Goal: Register for event/course

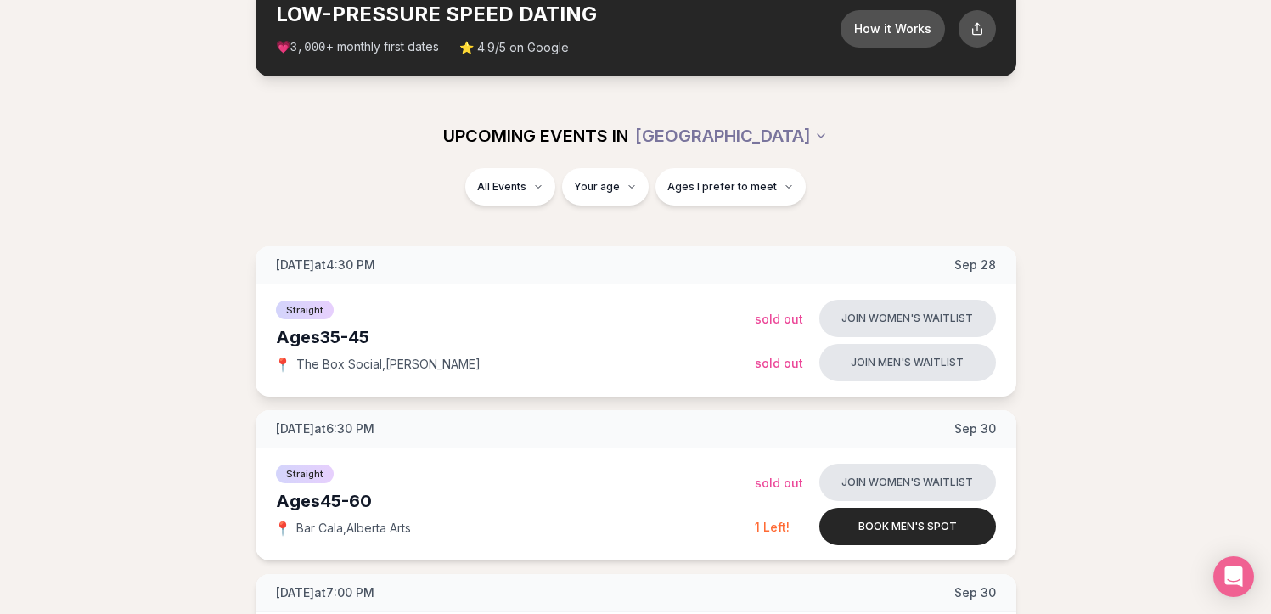
scroll to position [132, 0]
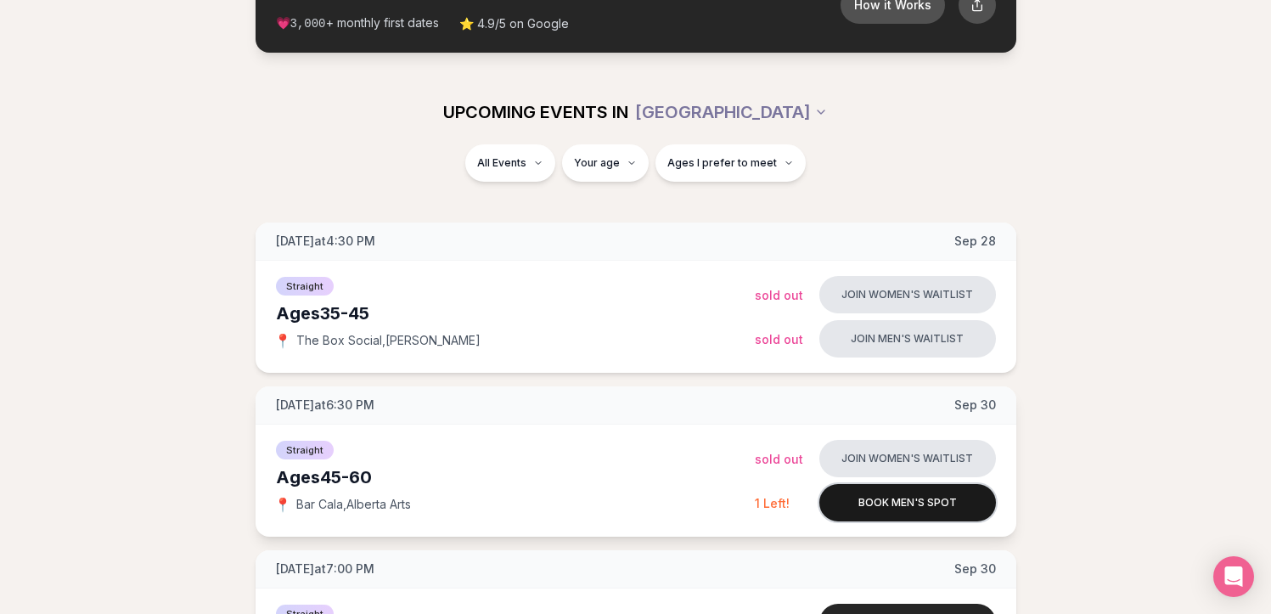
click at [917, 492] on button "Book men's spot" at bounding box center [907, 502] width 177 height 37
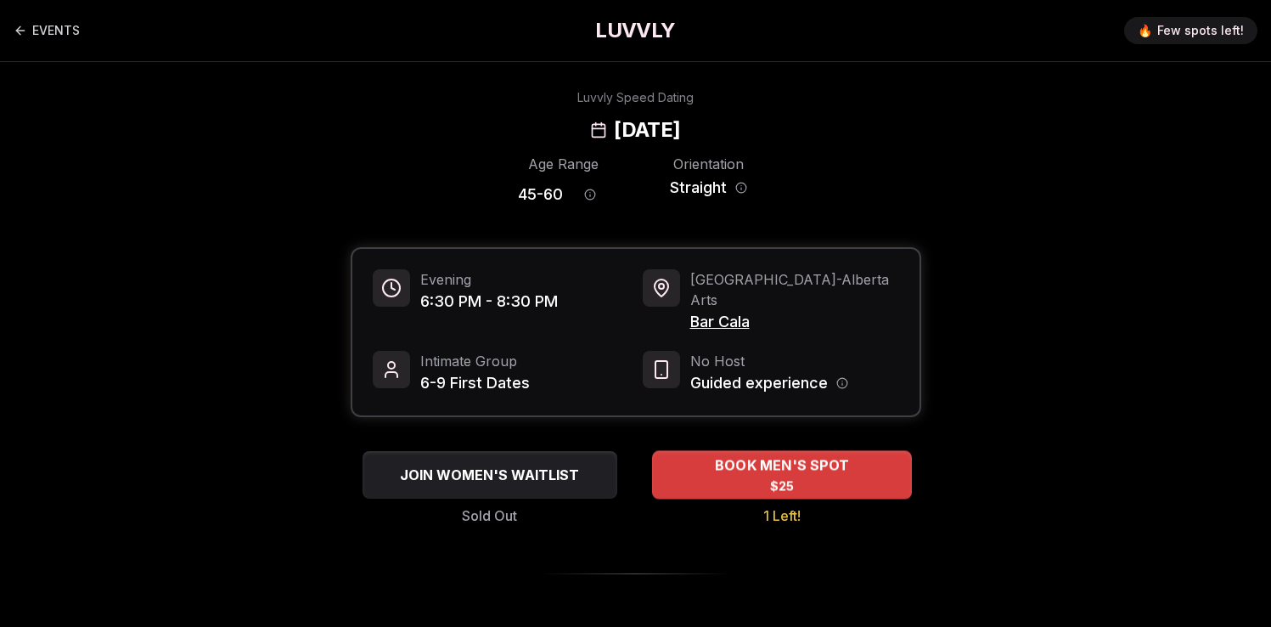
click at [785, 477] on span "$25" at bounding box center [781, 485] width 25 height 17
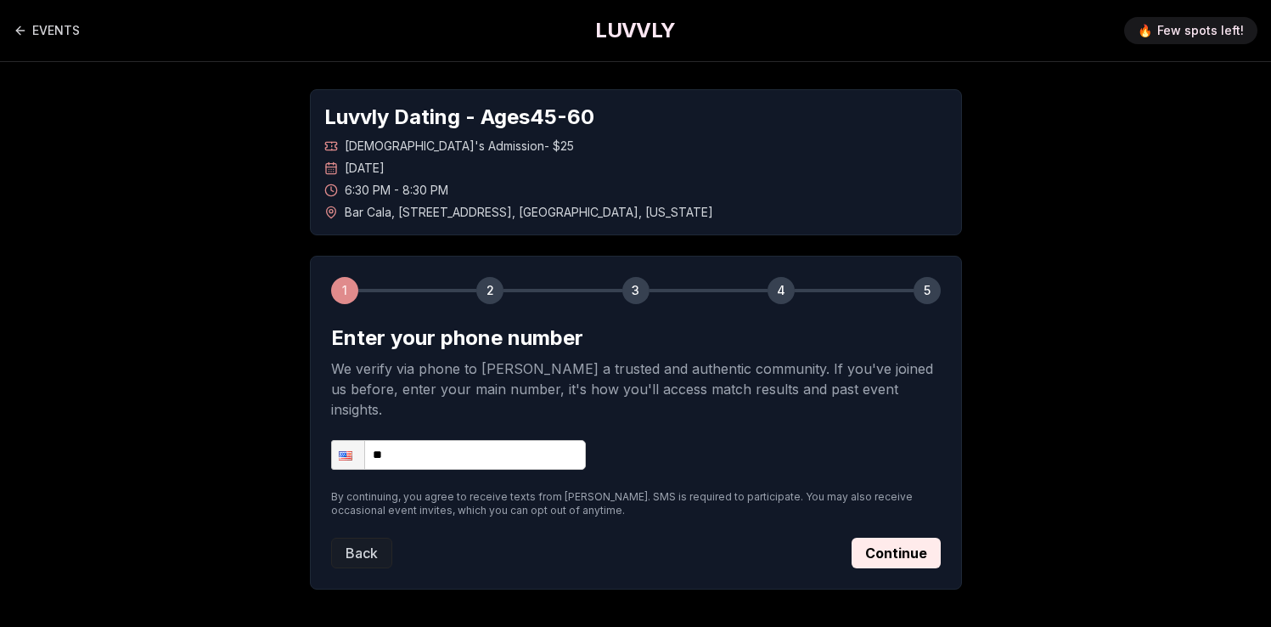
click at [637, 19] on h1 "LUVVLY" at bounding box center [635, 30] width 80 height 27
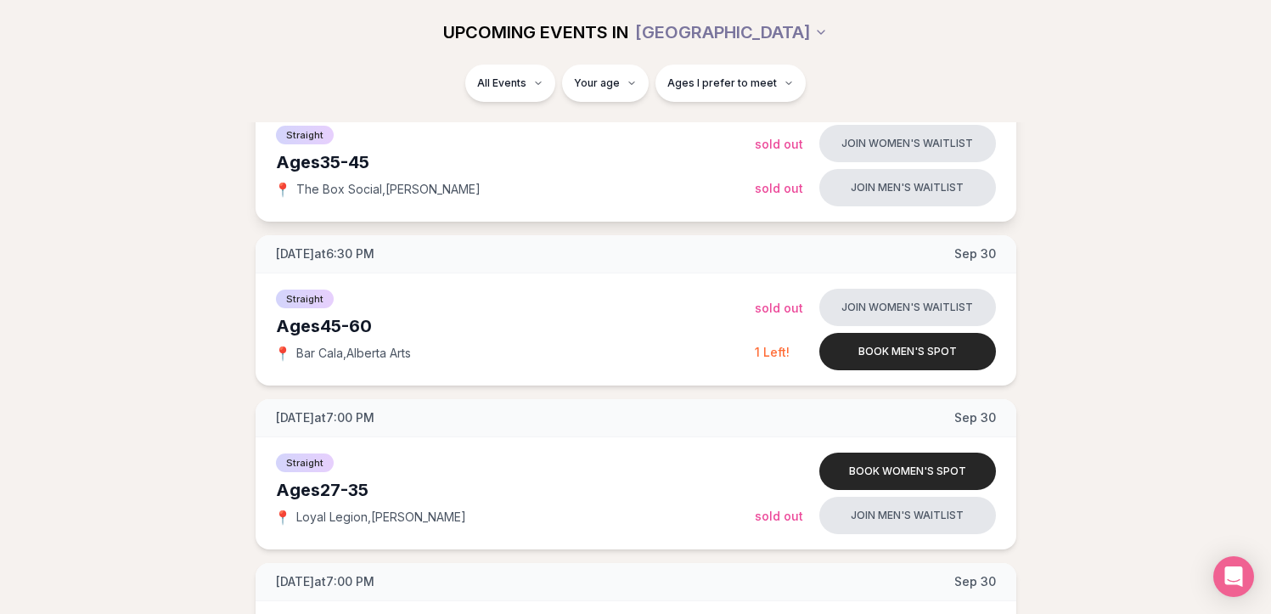
scroll to position [290, 0]
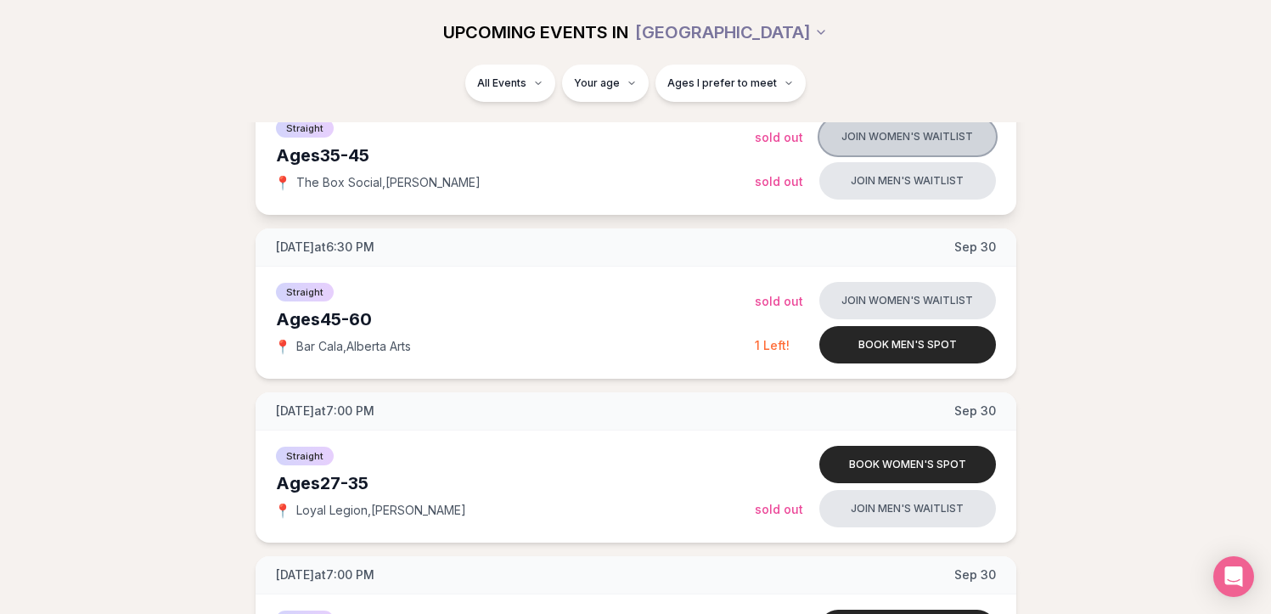
click at [881, 132] on button "Join women's waitlist" at bounding box center [907, 136] width 177 height 37
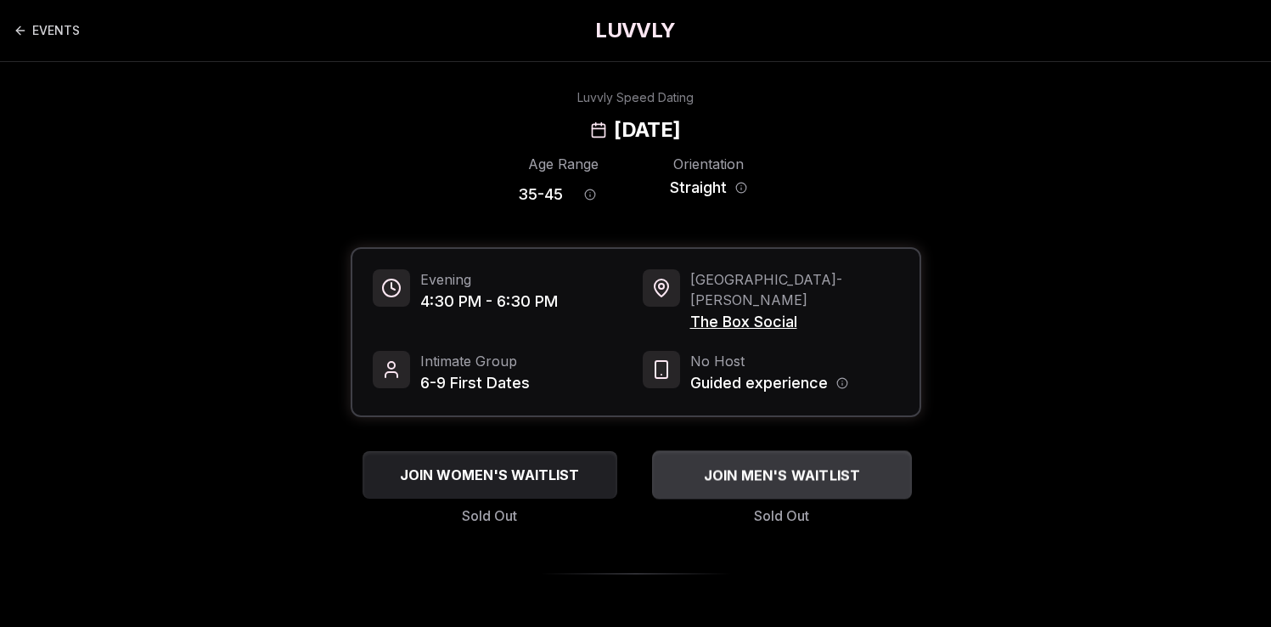
click at [755, 464] on span "JOIN MEN'S WAITLIST" at bounding box center [782, 474] width 164 height 20
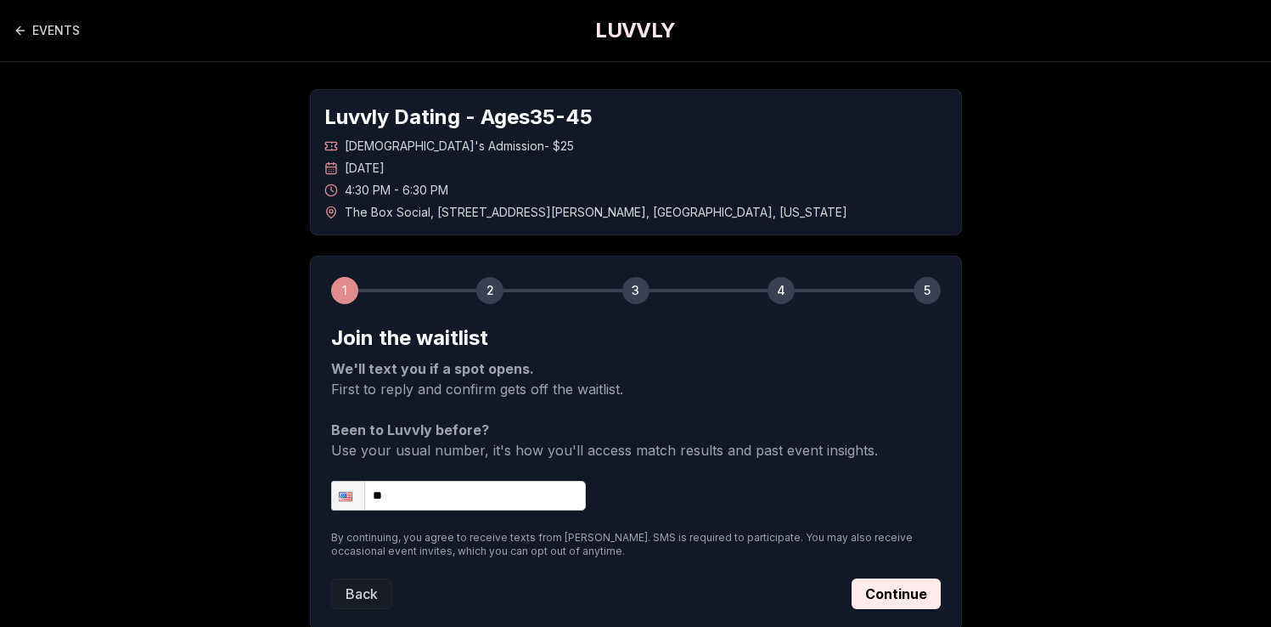
click at [634, 41] on h1 "LUVVLY" at bounding box center [635, 30] width 80 height 27
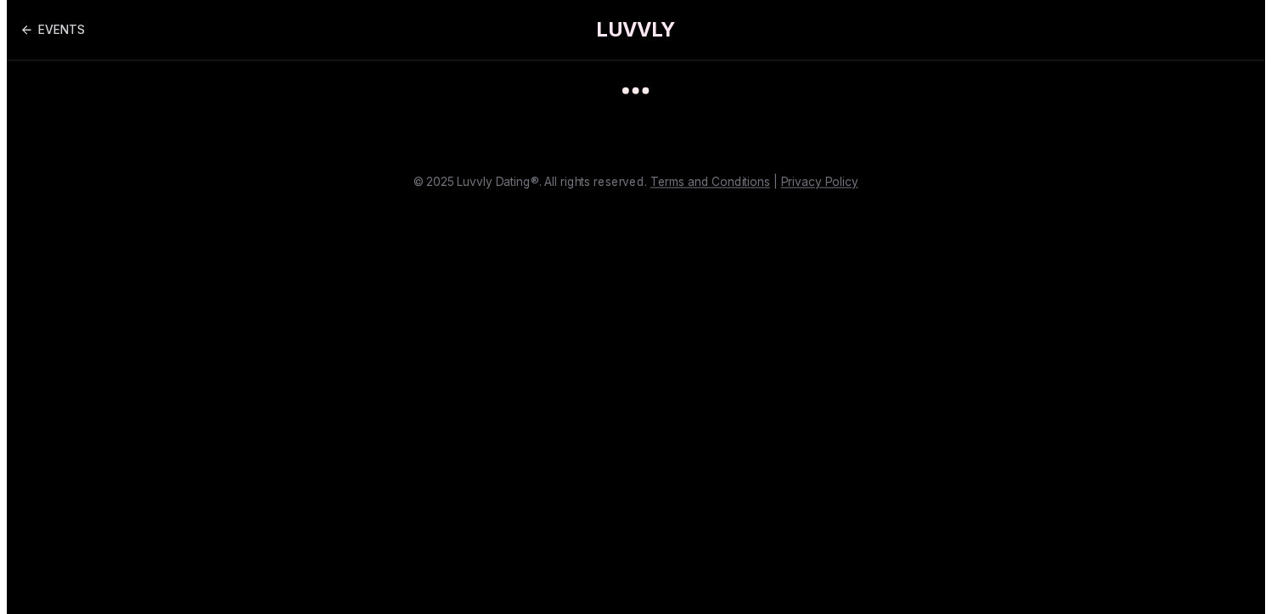
scroll to position [243, 0]
